Goal: Navigation & Orientation: Find specific page/section

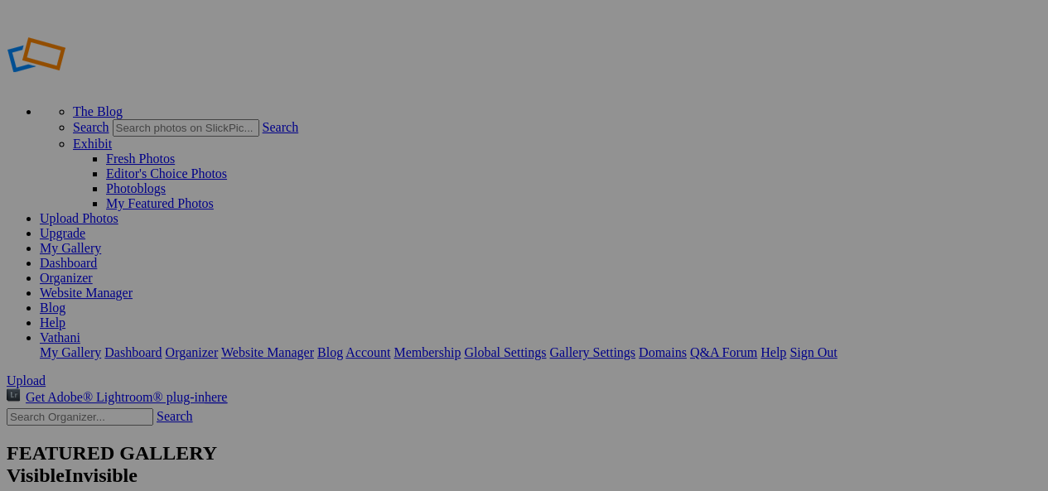
click at [85, 226] on link "Upgrade" at bounding box center [63, 233] width 46 height 14
click at [101, 241] on link "My Gallery" at bounding box center [70, 248] width 61 height 14
